Goal: Find contact information: Find contact information

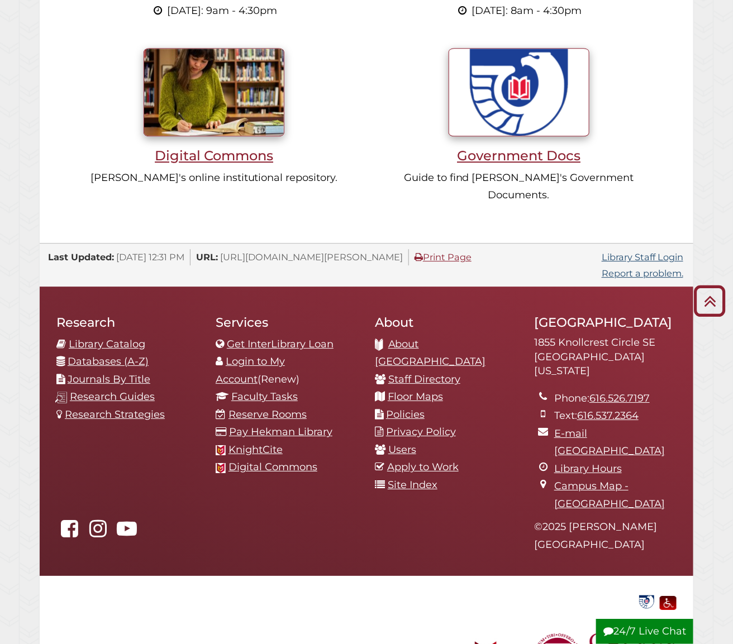
scroll to position [212, 637]
click at [405, 373] on link "Staff Directory" at bounding box center [424, 379] width 72 height 12
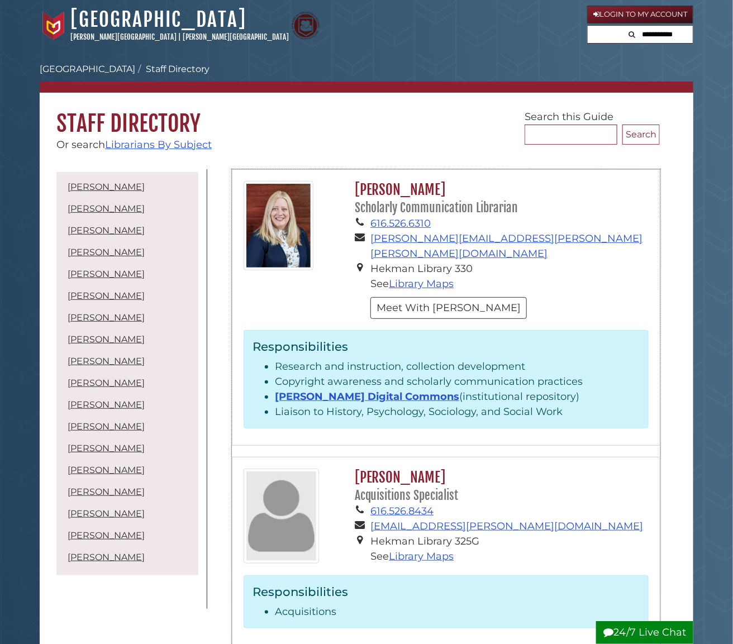
drag, startPoint x: 443, startPoint y: 190, endPoint x: 346, endPoint y: 193, distance: 97.2
click at [347, 192] on div "Gina Kendig Bolger Scholarly Communication Librarian 616.526.6310 gina.bolger@c…" at bounding box center [499, 253] width 316 height 144
